Goal: Task Accomplishment & Management: Use online tool/utility

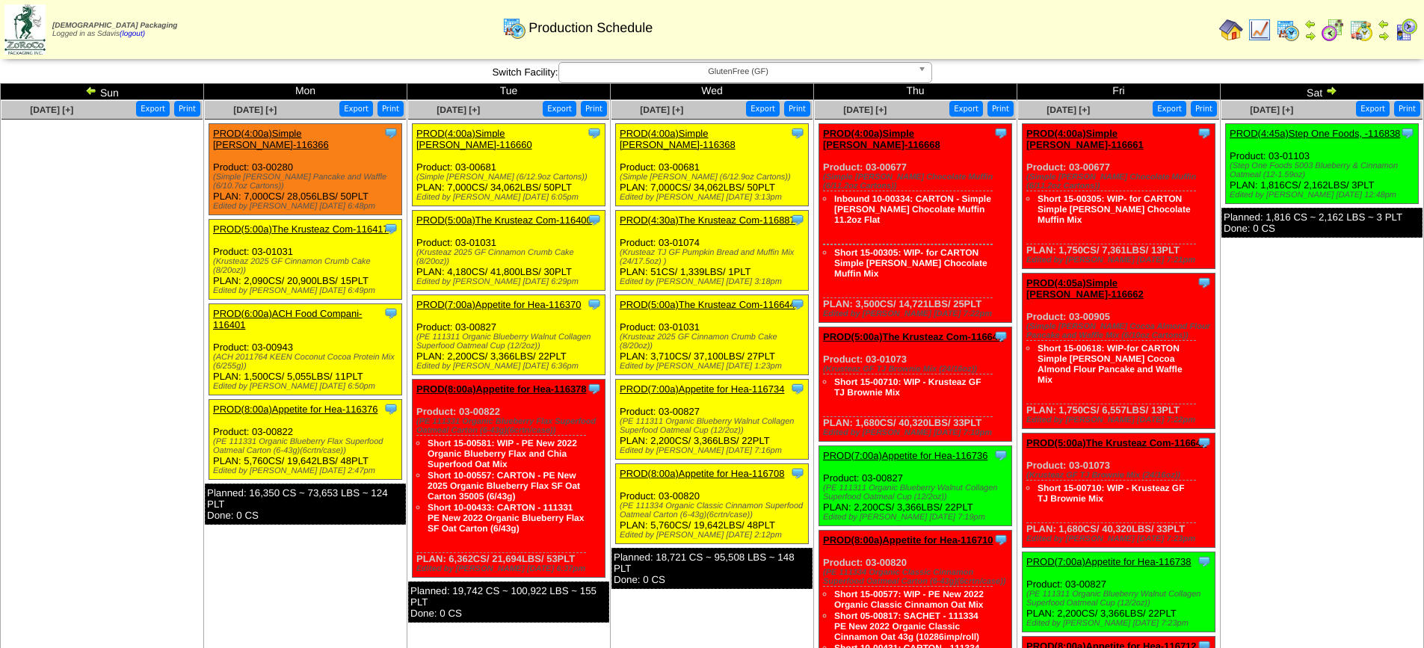
click at [713, 215] on link "PROD(4:30a)The Krusteaz Com-116887" at bounding box center [708, 220] width 176 height 11
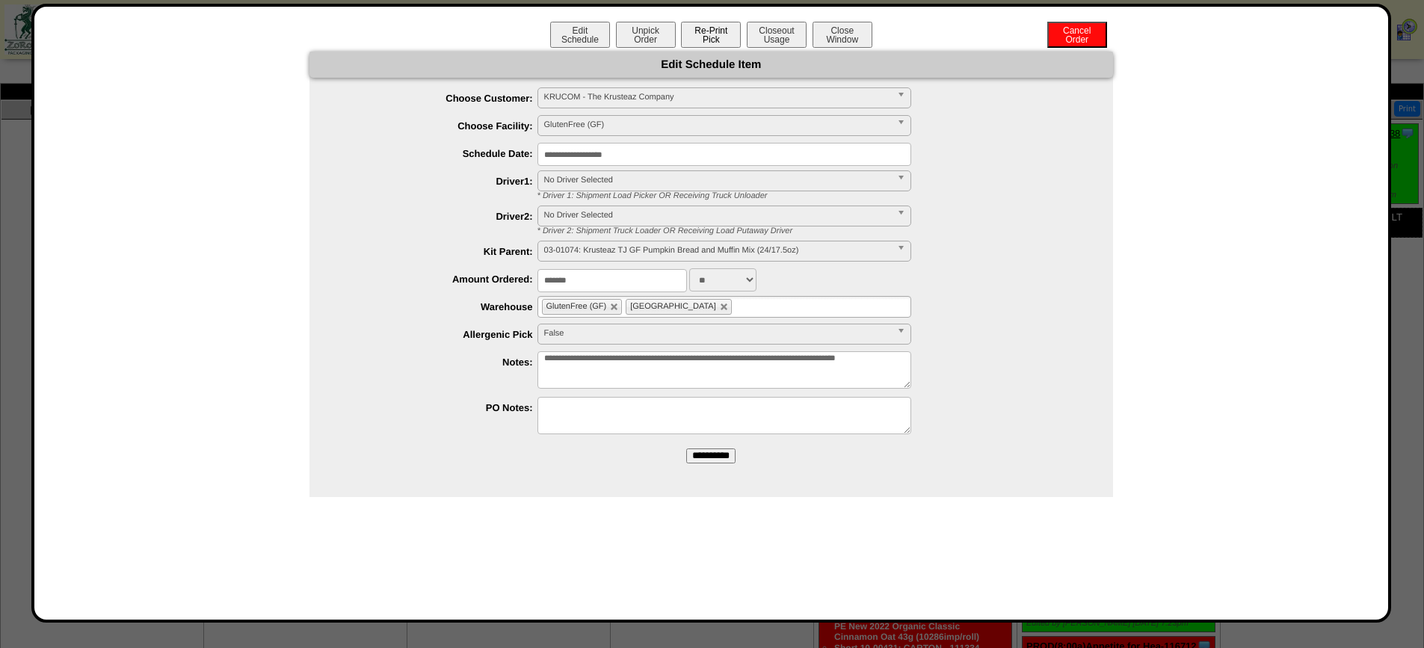
click at [721, 38] on button "Re-Print Pick" at bounding box center [711, 35] width 60 height 26
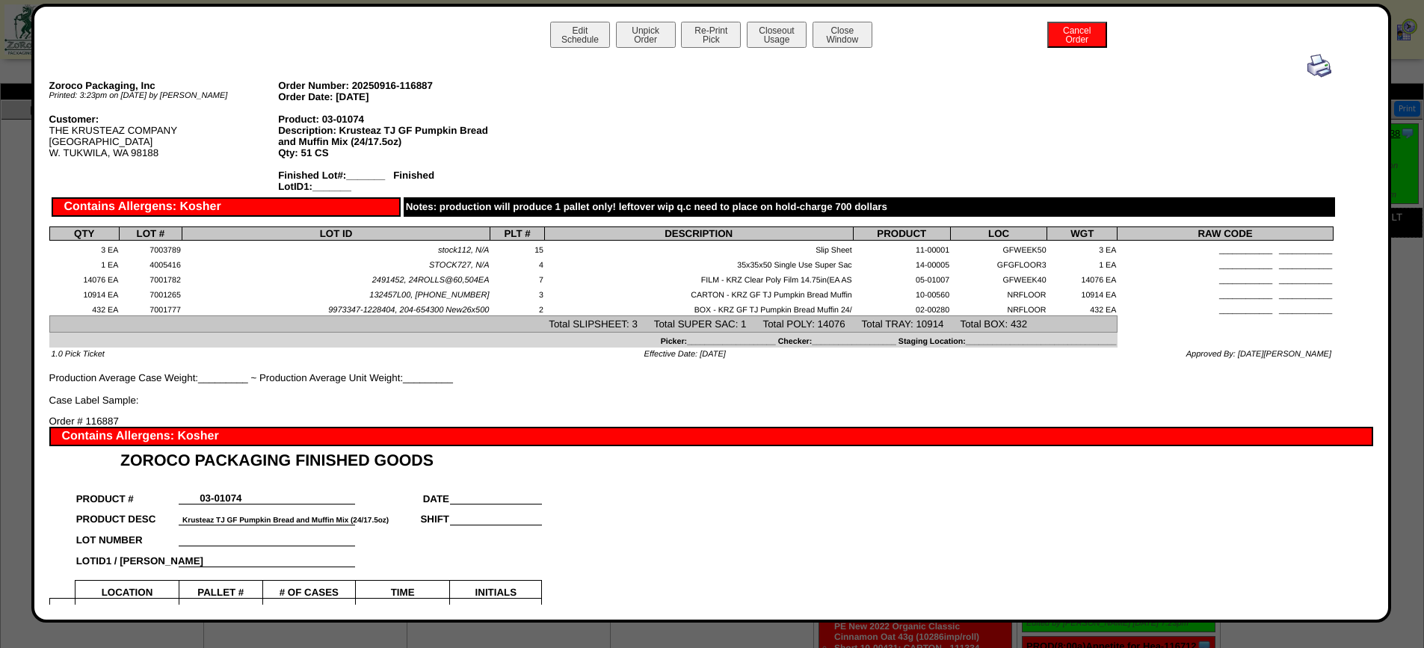
click at [1314, 68] on img at bounding box center [1320, 66] width 24 height 24
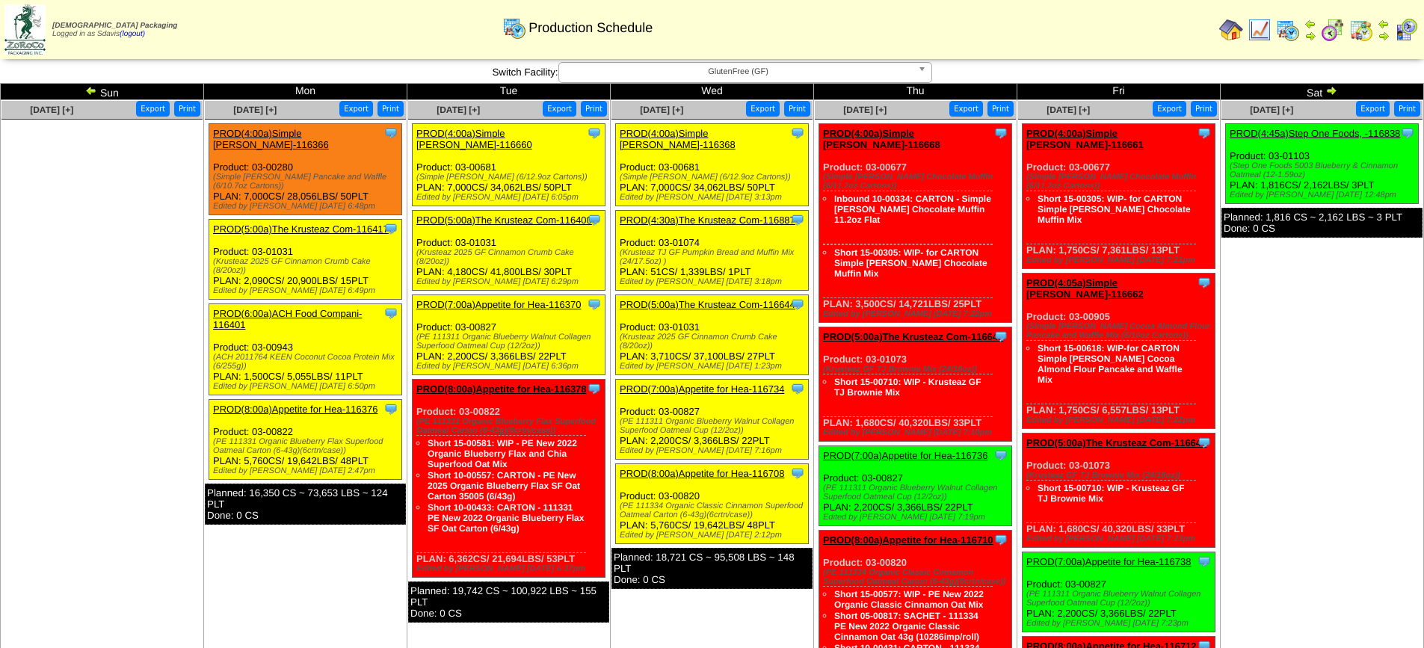
click at [707, 129] on link "PROD(4:00a)Simple [PERSON_NAME]-116368" at bounding box center [678, 139] width 116 height 22
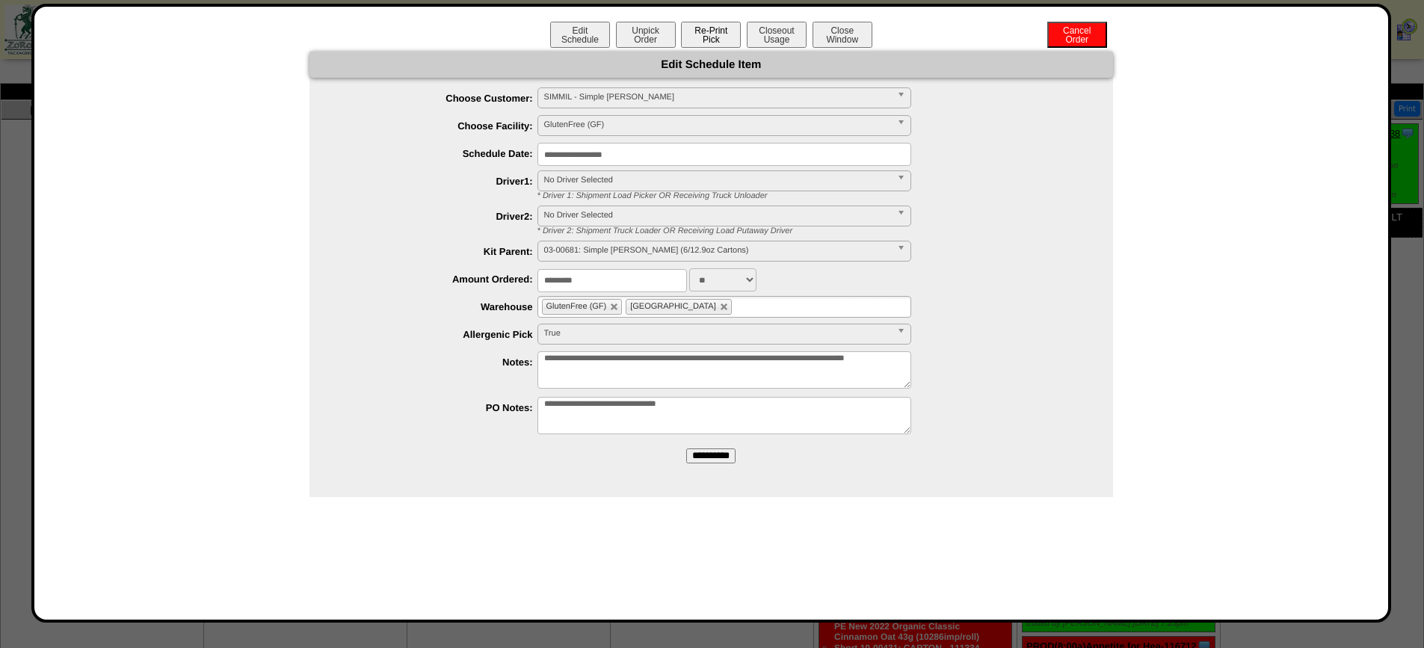
click at [705, 32] on button "Re-Print Pick" at bounding box center [711, 35] width 60 height 26
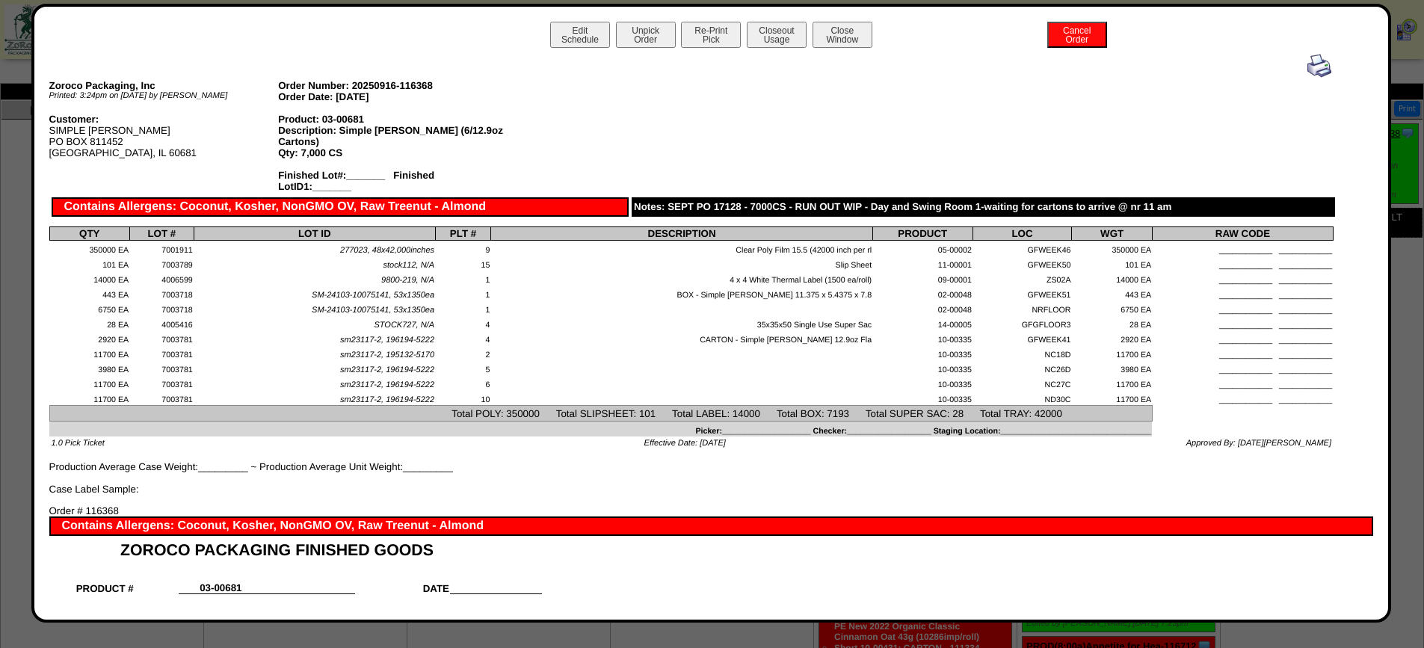
click at [1308, 70] on img at bounding box center [1320, 66] width 24 height 24
